Goal: Find specific page/section: Find specific page/section

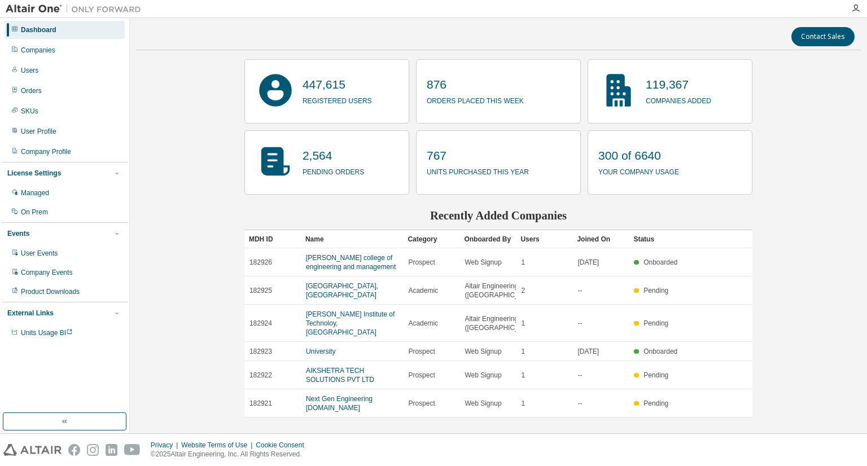
click at [36, 3] on img at bounding box center [76, 8] width 141 height 11
click at [854, 11] on icon "button" at bounding box center [855, 8] width 9 height 9
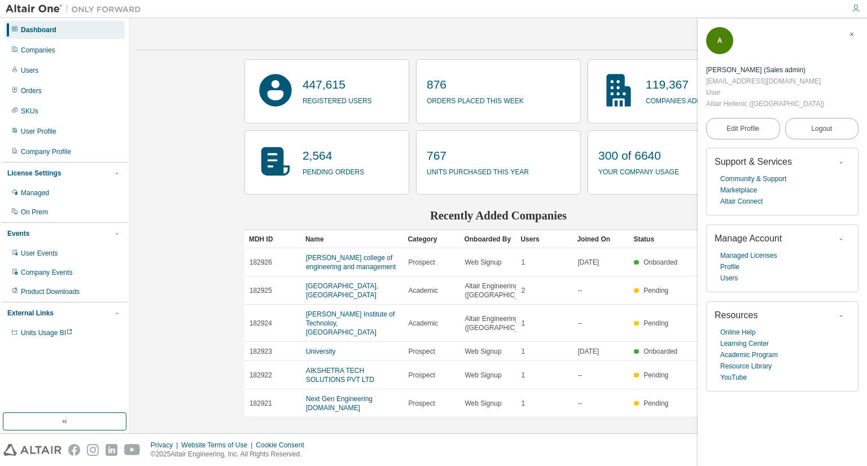
click at [32, 5] on img at bounding box center [76, 8] width 141 height 11
click at [68, 417] on icon "button" at bounding box center [64, 421] width 9 height 9
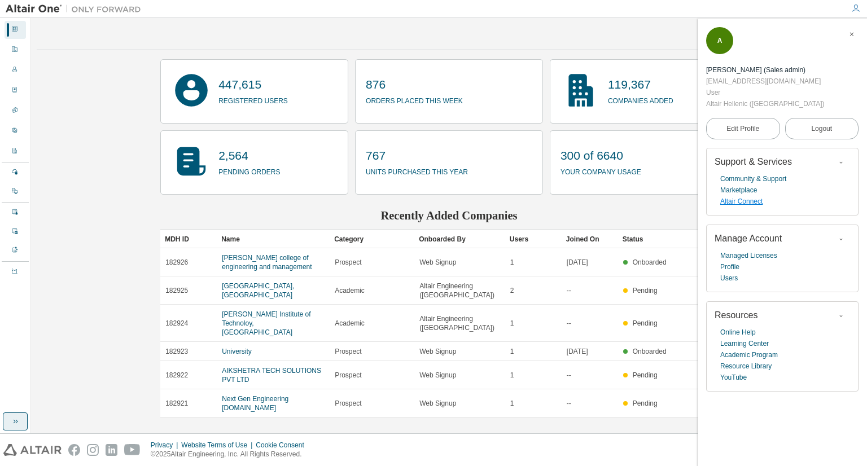
click at [753, 196] on link "Altair Connect" at bounding box center [741, 201] width 42 height 11
click at [10, 30] on div "Dashboard" at bounding box center [15, 30] width 21 height 18
click at [852, 30] on icon "button" at bounding box center [851, 34] width 7 height 9
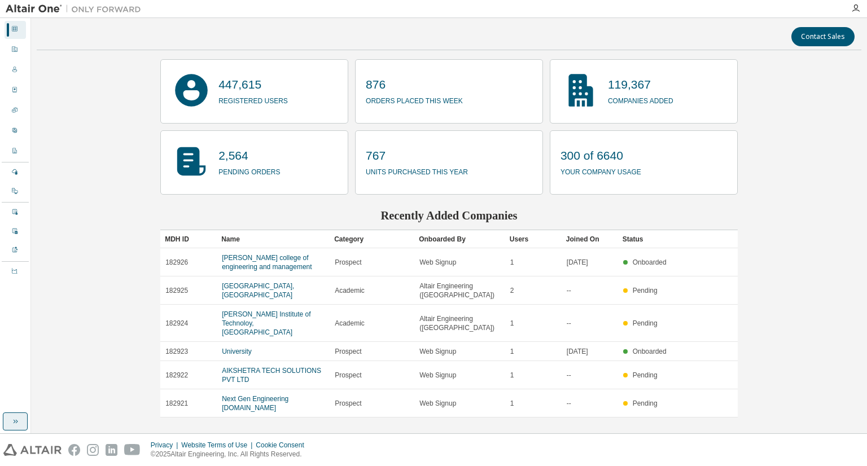
click at [11, 28] on div "Dashboard" at bounding box center [15, 30] width 21 height 18
click at [41, 7] on img at bounding box center [76, 8] width 141 height 11
click at [98, 5] on img at bounding box center [76, 8] width 141 height 11
click at [8, 419] on button "button" at bounding box center [15, 422] width 25 height 18
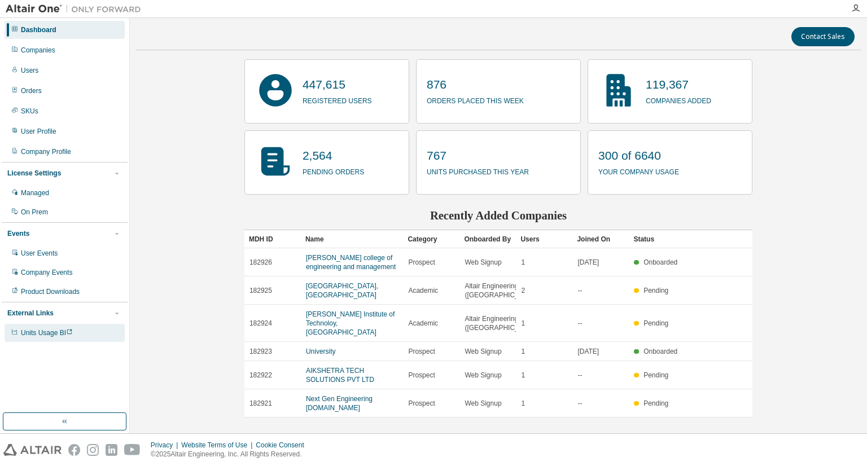
click at [56, 332] on span "Units Usage BI" at bounding box center [47, 333] width 52 height 8
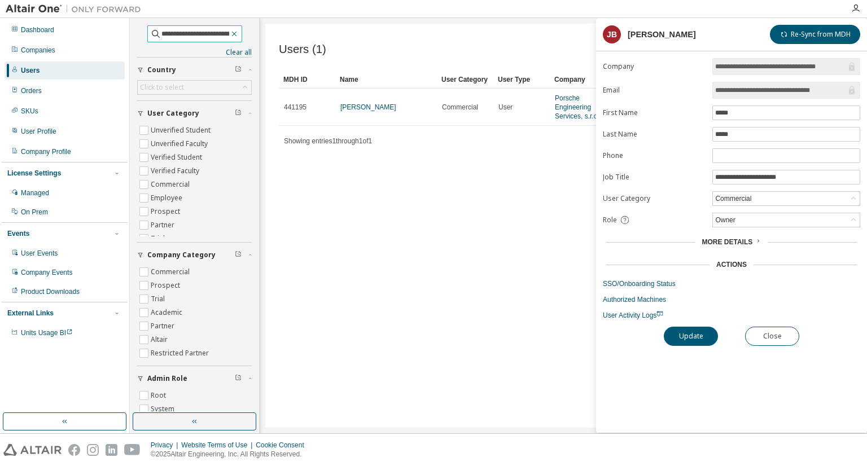
click at [239, 31] on icon "button" at bounding box center [234, 33] width 9 height 9
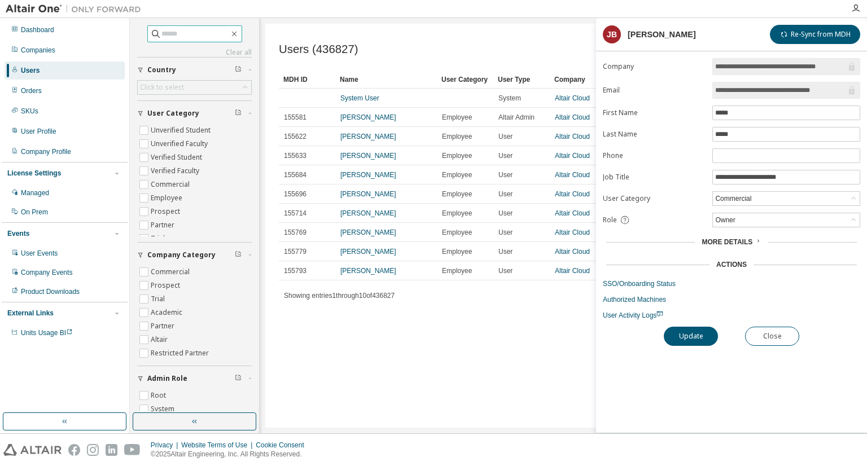
click at [191, 29] on input "text" at bounding box center [195, 33] width 68 height 11
paste input "**********"
type input "**********"
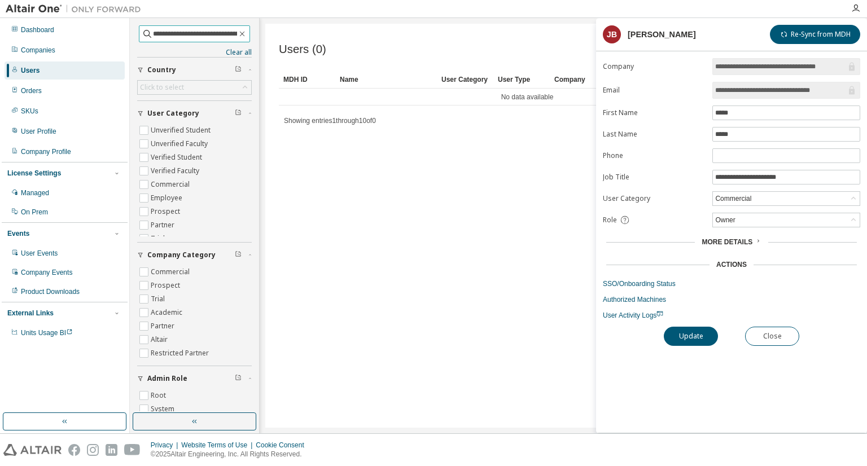
click at [217, 29] on input "**********" at bounding box center [195, 33] width 84 height 11
